Goal: Task Accomplishment & Management: Use online tool/utility

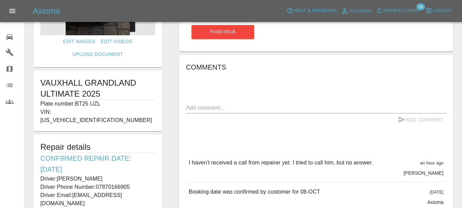
scroll to position [103, 0]
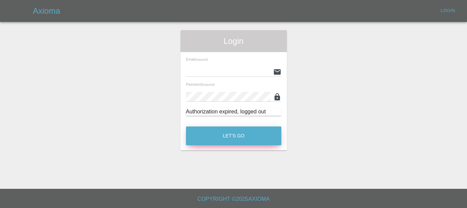
type input "[EMAIL_ADDRESS][DOMAIN_NAME]"
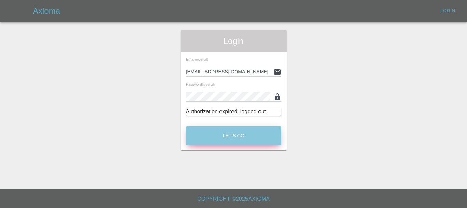
click at [235, 133] on button "Let's Go" at bounding box center [233, 135] width 95 height 19
